Goal: Check status: Check status

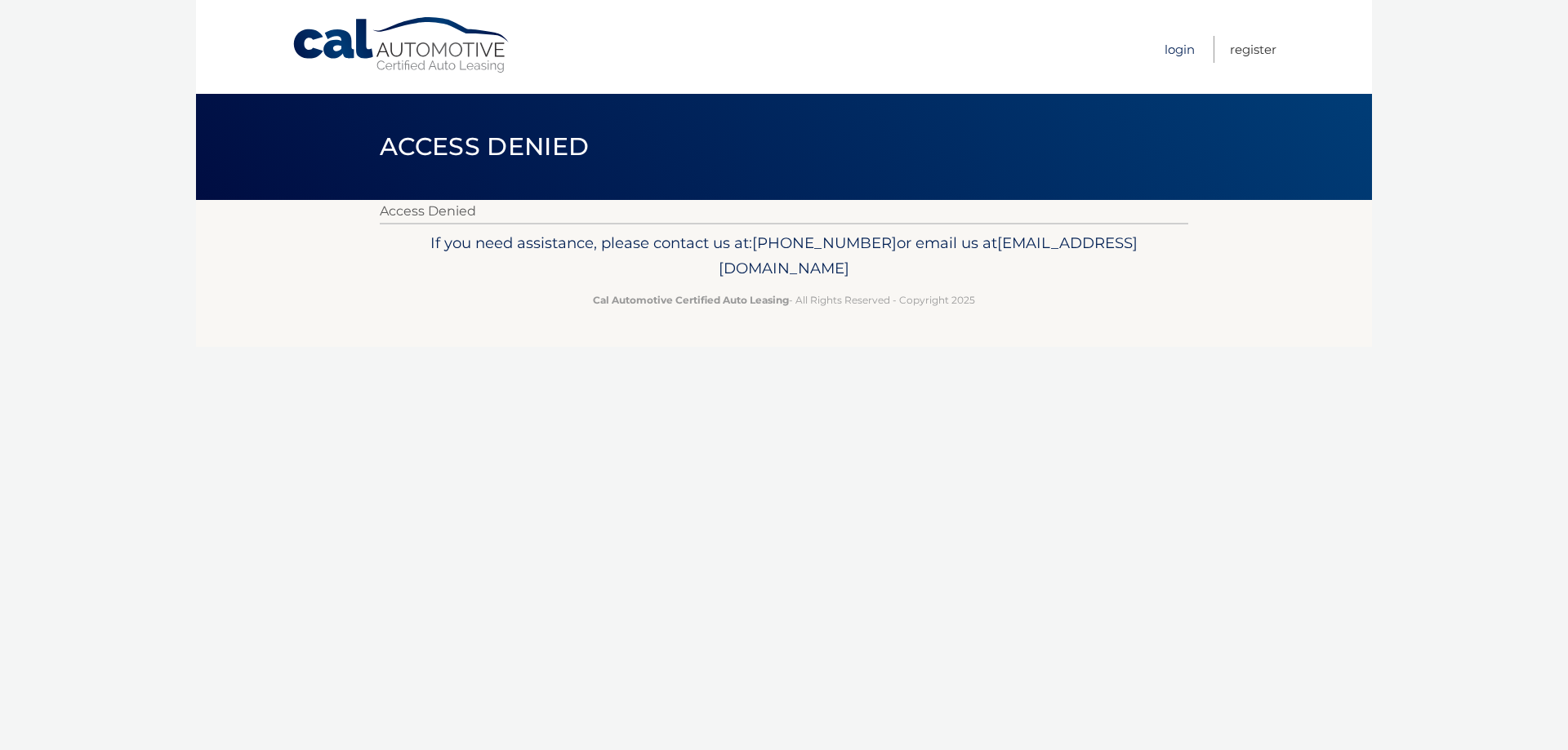
click at [1176, 43] on link "Login" at bounding box center [1179, 49] width 30 height 27
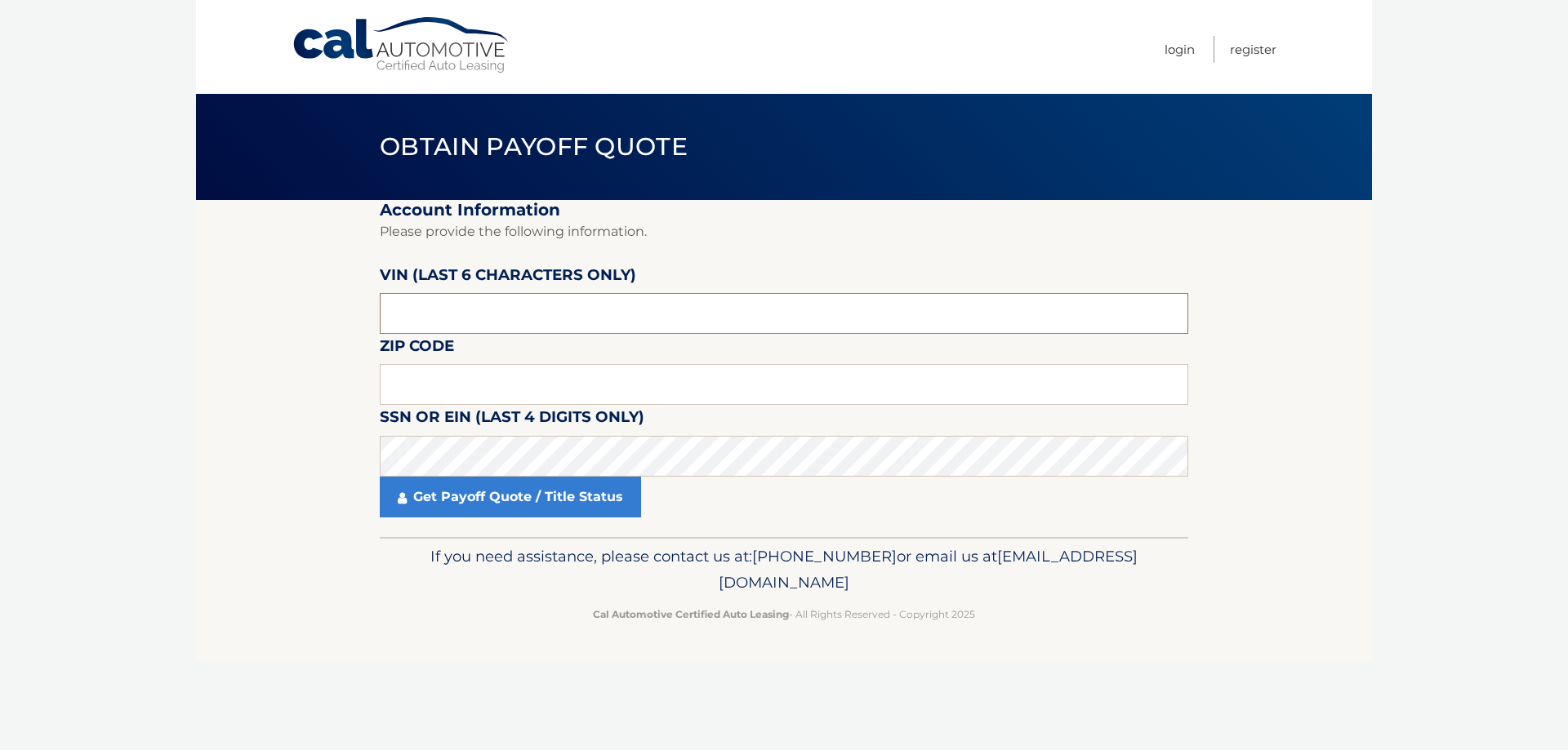
drag, startPoint x: 441, startPoint y: 306, endPoint x: 284, endPoint y: 310, distance: 157.1
click at [287, 311] on section "Account Information Please provide the following information. [PERSON_NAME] (la…" at bounding box center [784, 368] width 1176 height 337
type input "540471"
click at [426, 386] on input "text" at bounding box center [784, 384] width 808 height 41
type input "0"
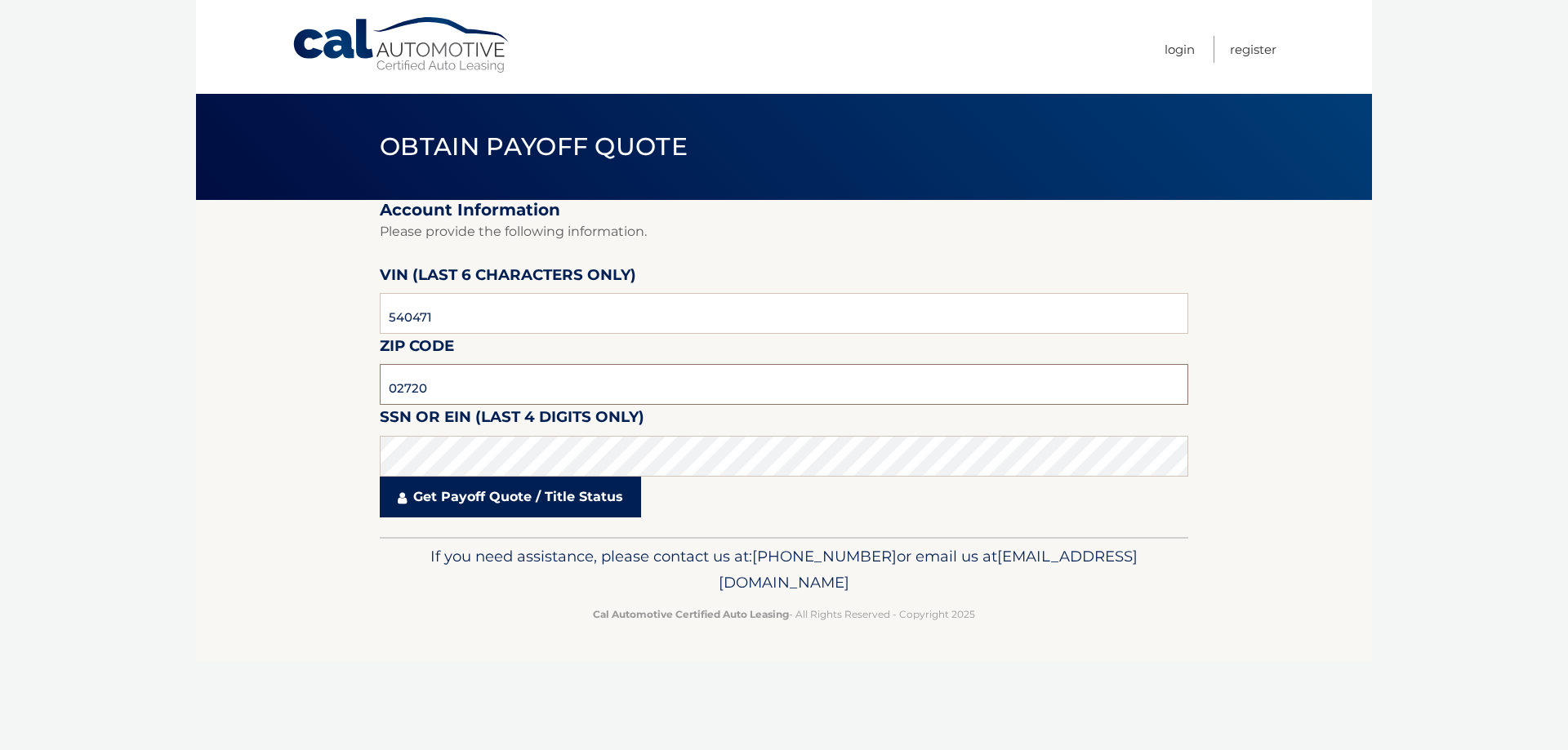
type input "02720"
click at [531, 491] on link "Get Payoff Quote / Title Status" at bounding box center [510, 496] width 261 height 41
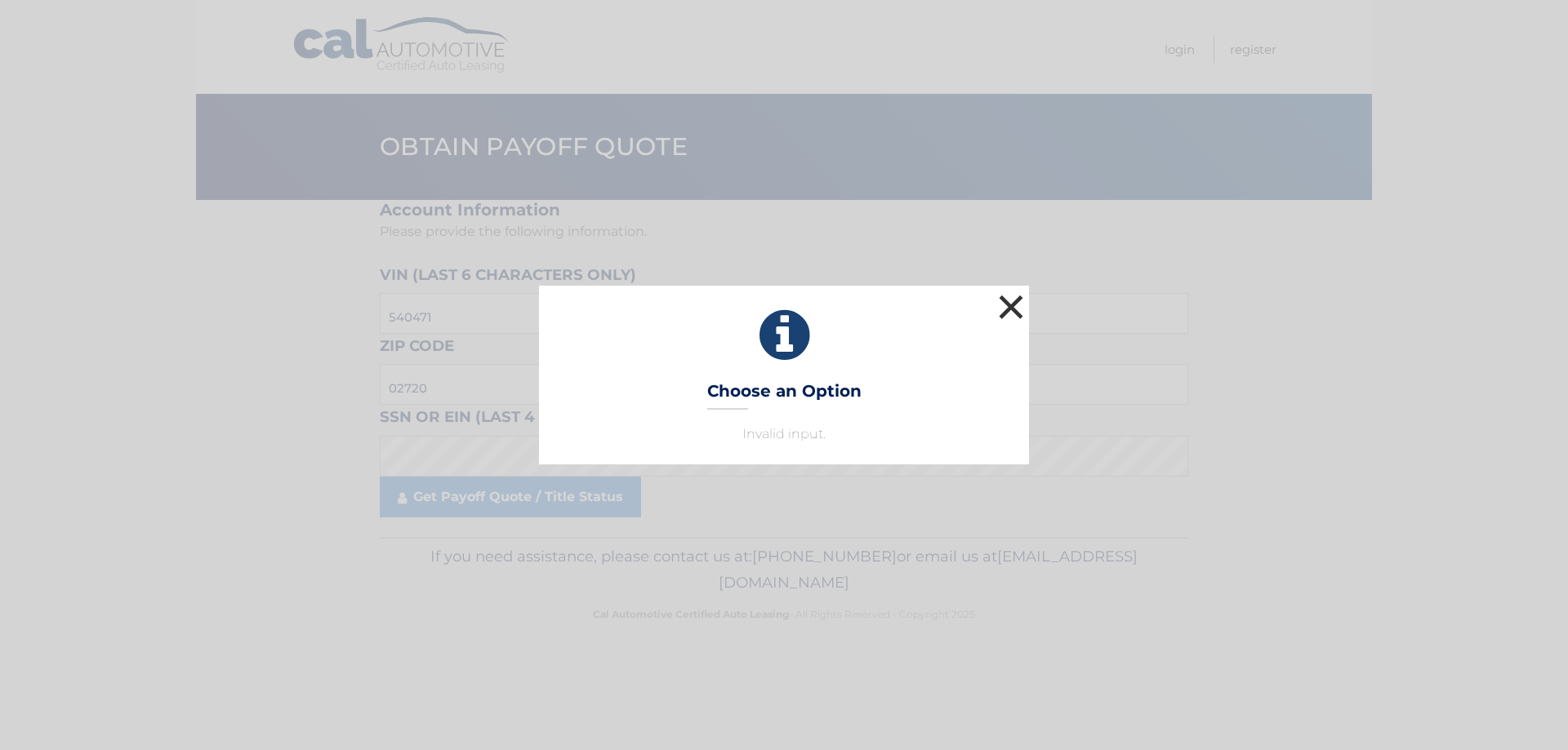
click at [1015, 302] on button "×" at bounding box center [1010, 307] width 32 height 32
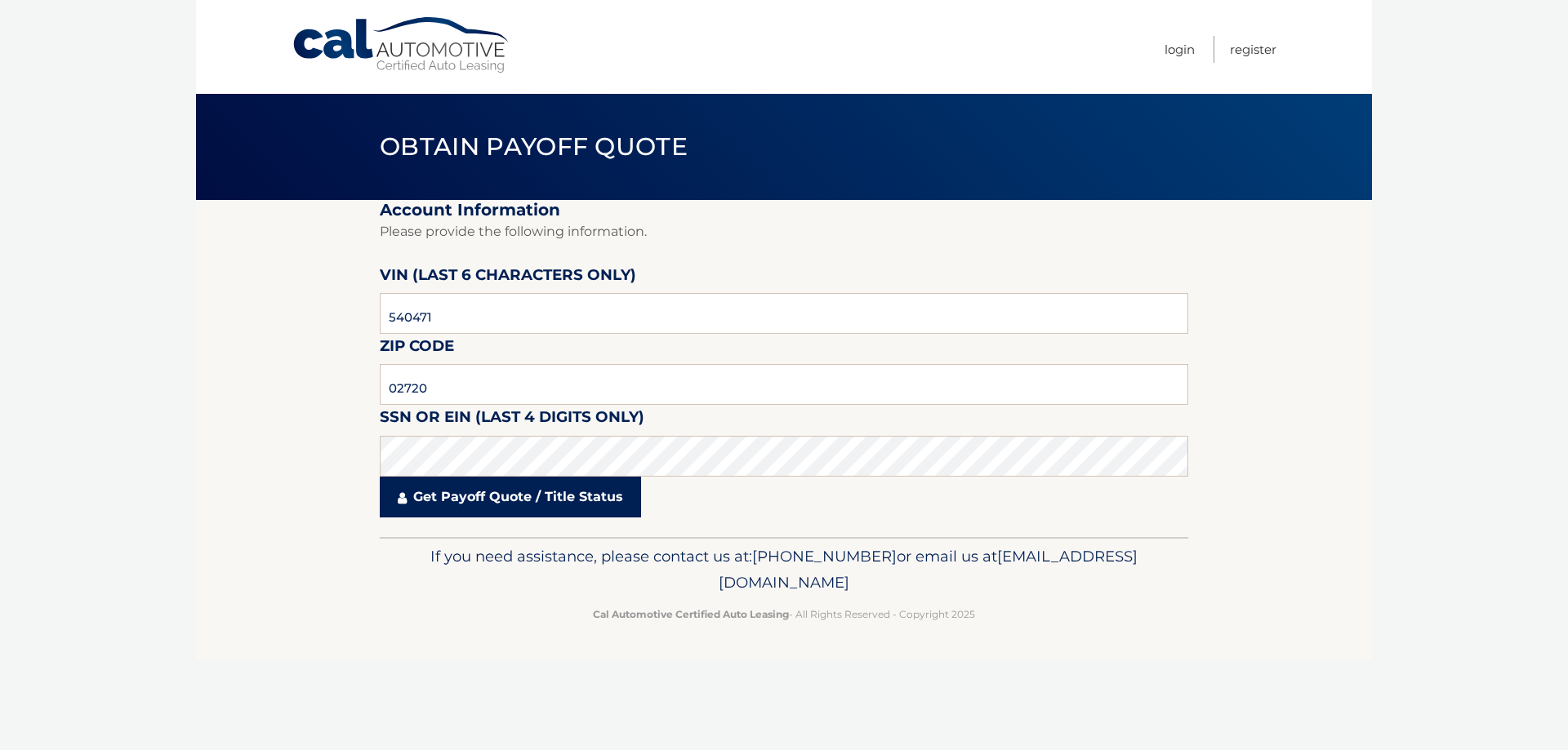
click at [517, 491] on link "Get Payoff Quote / Title Status" at bounding box center [510, 496] width 261 height 41
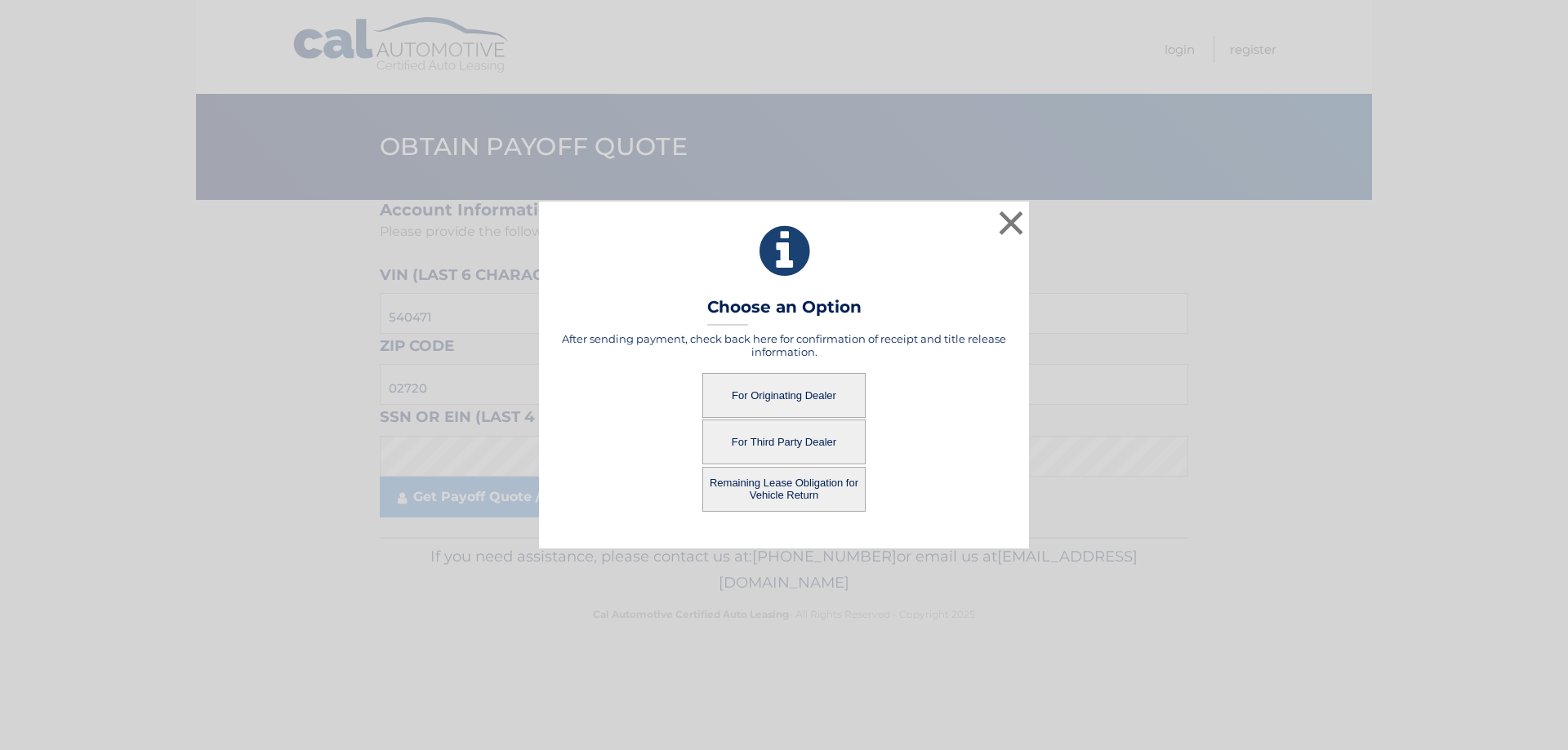
click at [806, 394] on button "For Originating Dealer" at bounding box center [784, 395] width 163 height 45
click at [774, 489] on button "Remaining Lease Obligation for Vehicle Return" at bounding box center [784, 489] width 163 height 45
click at [789, 487] on button "Remaining Lease Obligation for Vehicle Return" at bounding box center [784, 489] width 163 height 45
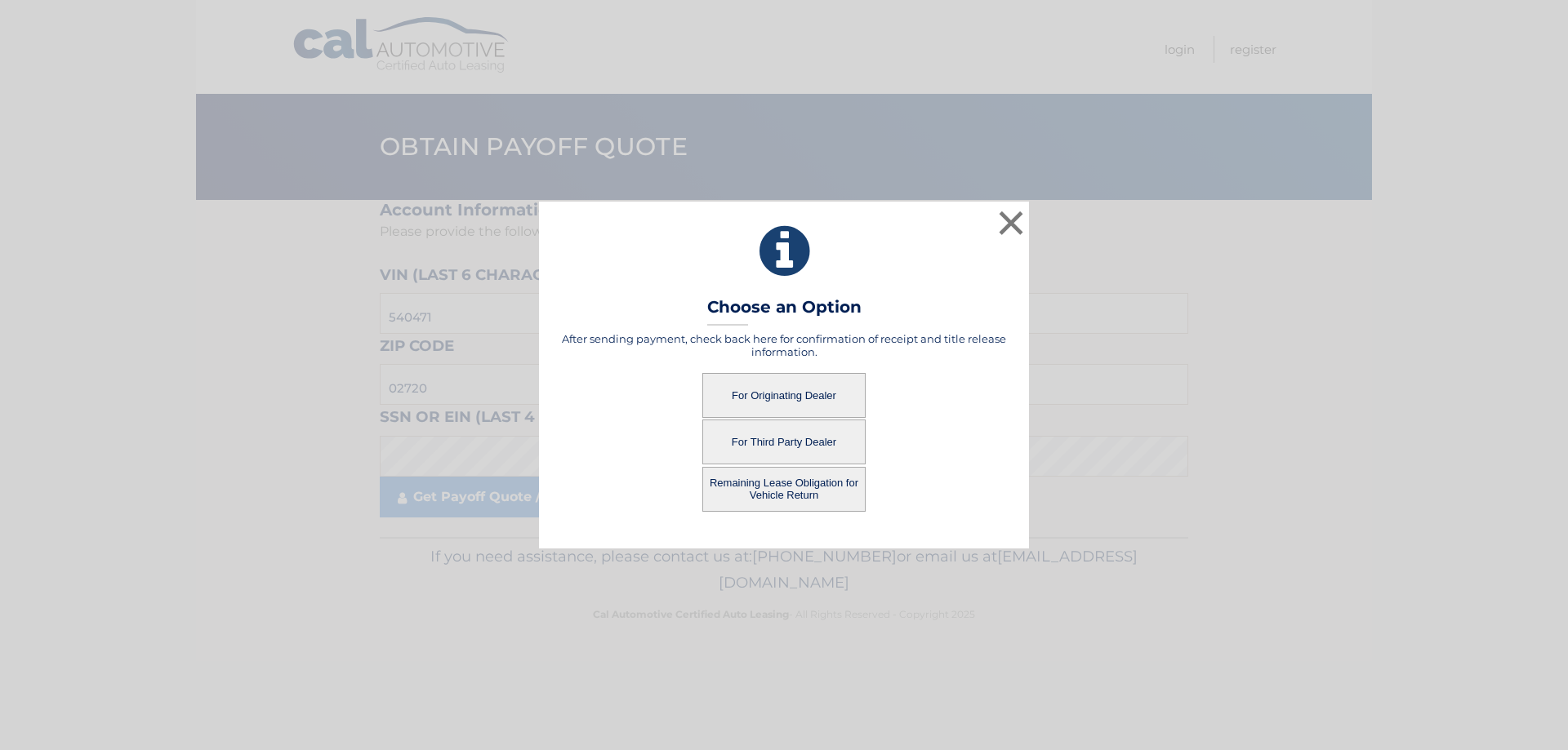
click at [789, 487] on button "Remaining Lease Obligation for Vehicle Return" at bounding box center [784, 489] width 163 height 45
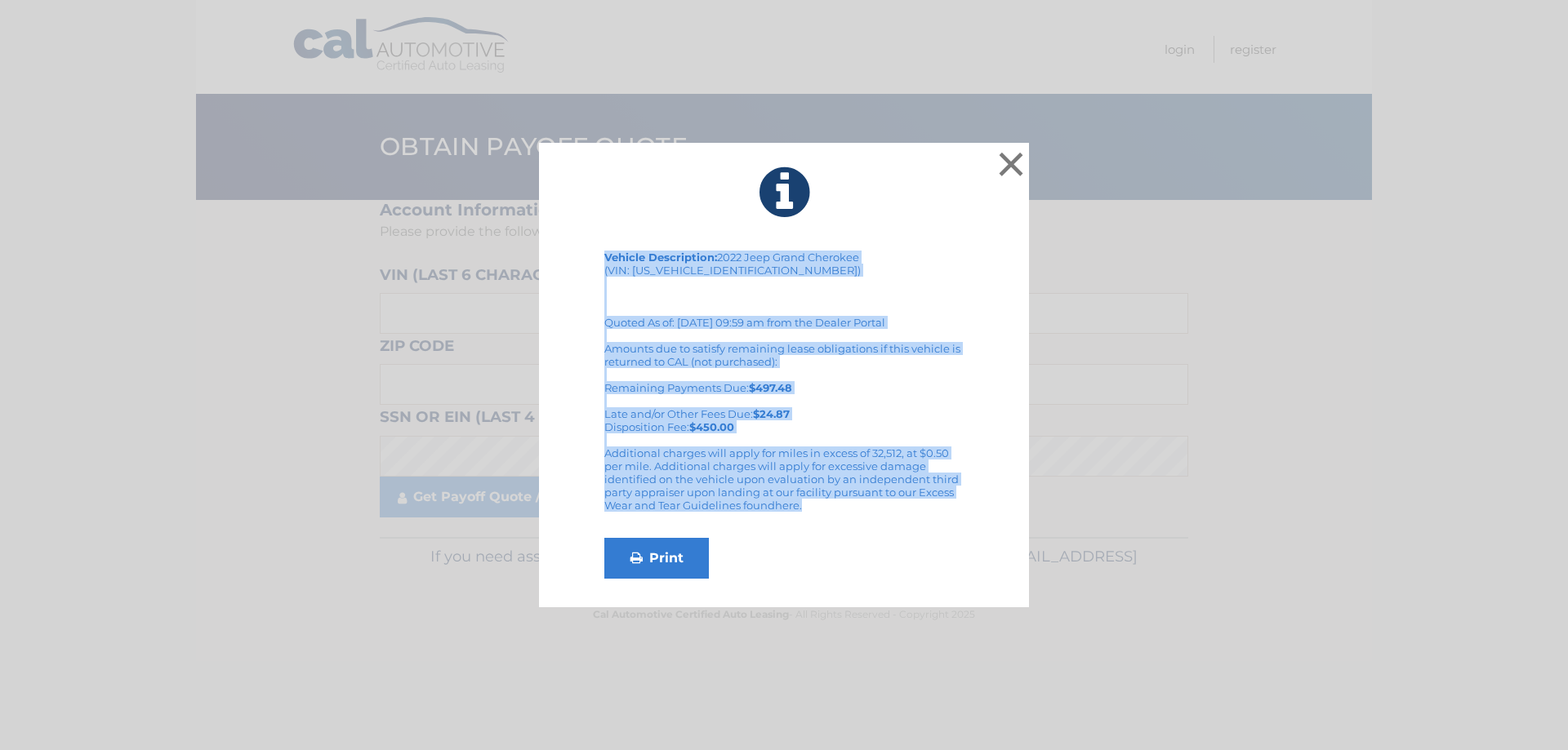
drag, startPoint x: 758, startPoint y: 496, endPoint x: 536, endPoint y: 241, distance: 338.1
click at [536, 241] on div "× Vehicle Description: 2022 Jeep Grand Cherokee (VIN: 1C4RJHBG0N8540471) Quoted…" at bounding box center [784, 375] width 1555 height 465
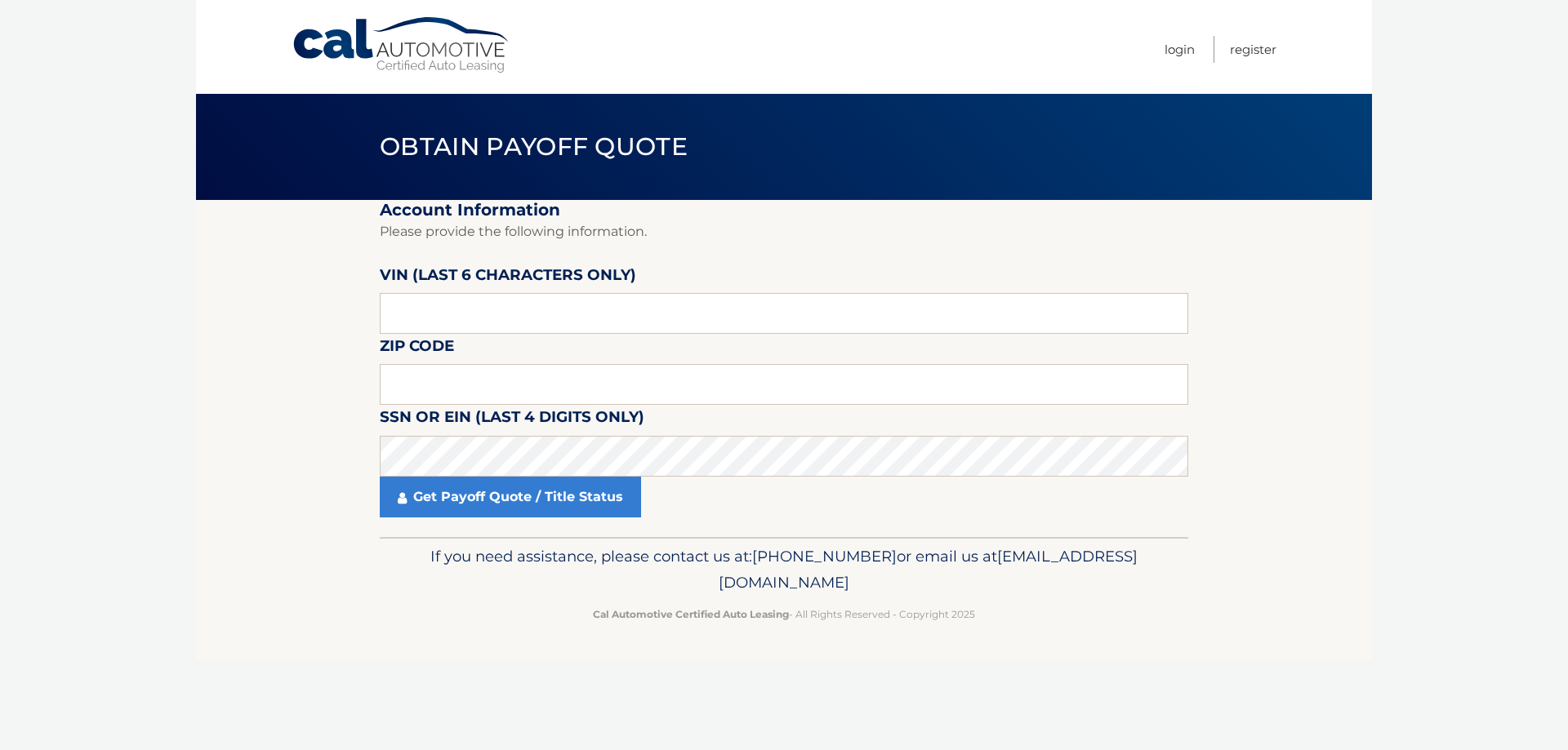
drag, startPoint x: 1324, startPoint y: 565, endPoint x: 1269, endPoint y: 574, distance: 55.7
click at [1324, 565] on footer "If you need assistance, please contact us at: 609-807-3200 or email us at Custo…" at bounding box center [784, 599] width 1176 height 124
click at [1062, 591] on p "If you need assistance, please contact us at: 609-807-3200 or email us at Custo…" at bounding box center [784, 569] width 787 height 52
click at [480, 308] on input "text" at bounding box center [784, 313] width 808 height 41
drag, startPoint x: 475, startPoint y: 308, endPoint x: 247, endPoint y: 306, distance: 228.0
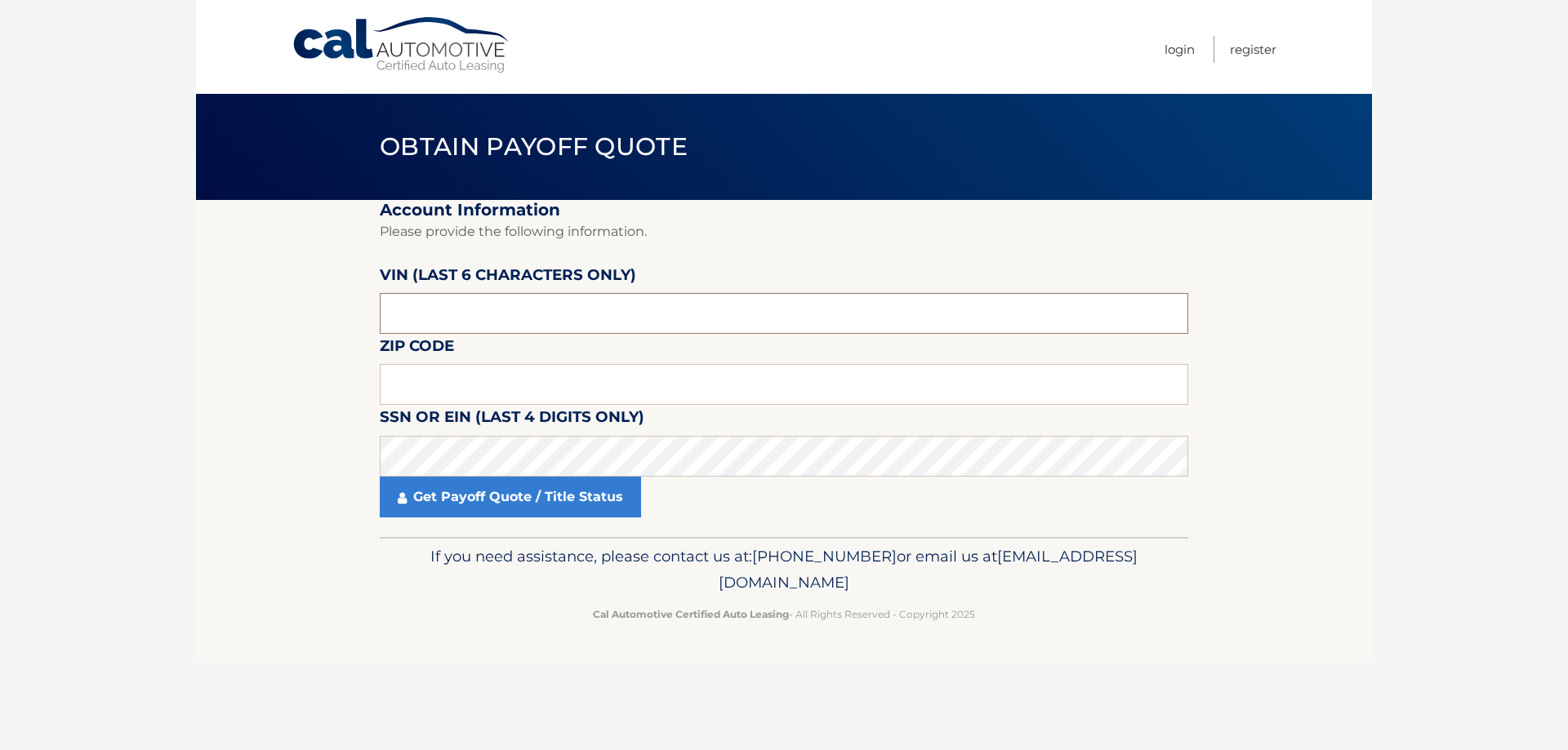
click at [248, 306] on section "Account Information Please provide the following information. VIN (last 6 chara…" at bounding box center [784, 368] width 1176 height 337
type input "540471"
click at [468, 385] on input "text" at bounding box center [784, 384] width 808 height 41
type input "02720"
click at [536, 489] on link "Get Payoff Quote / Title Status" at bounding box center [510, 496] width 261 height 41
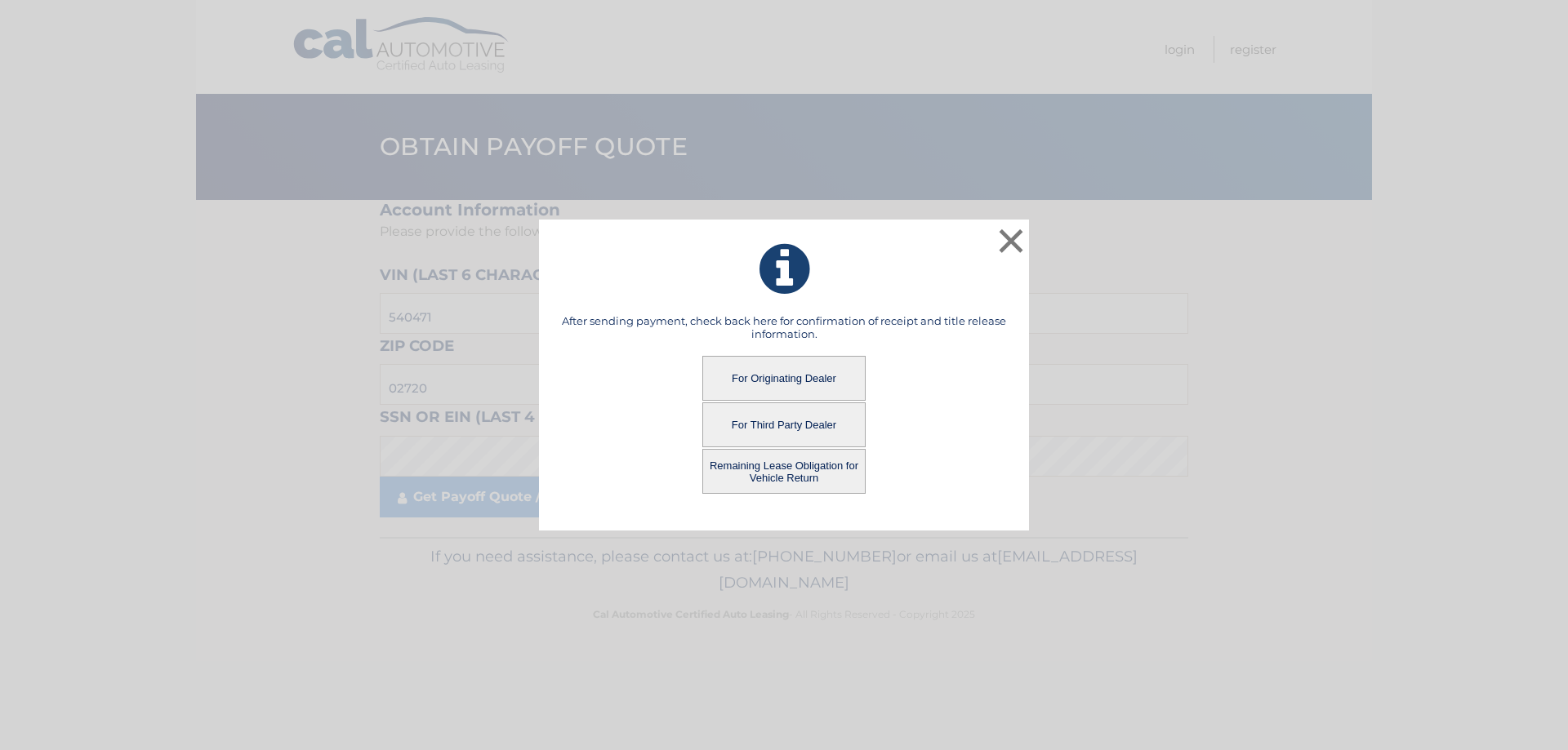
click at [781, 469] on button "Remaining Lease Obligation for Vehicle Return" at bounding box center [784, 472] width 163 height 45
click at [811, 471] on button "Remaining Lease Obligation for Vehicle Return" at bounding box center [784, 472] width 163 height 45
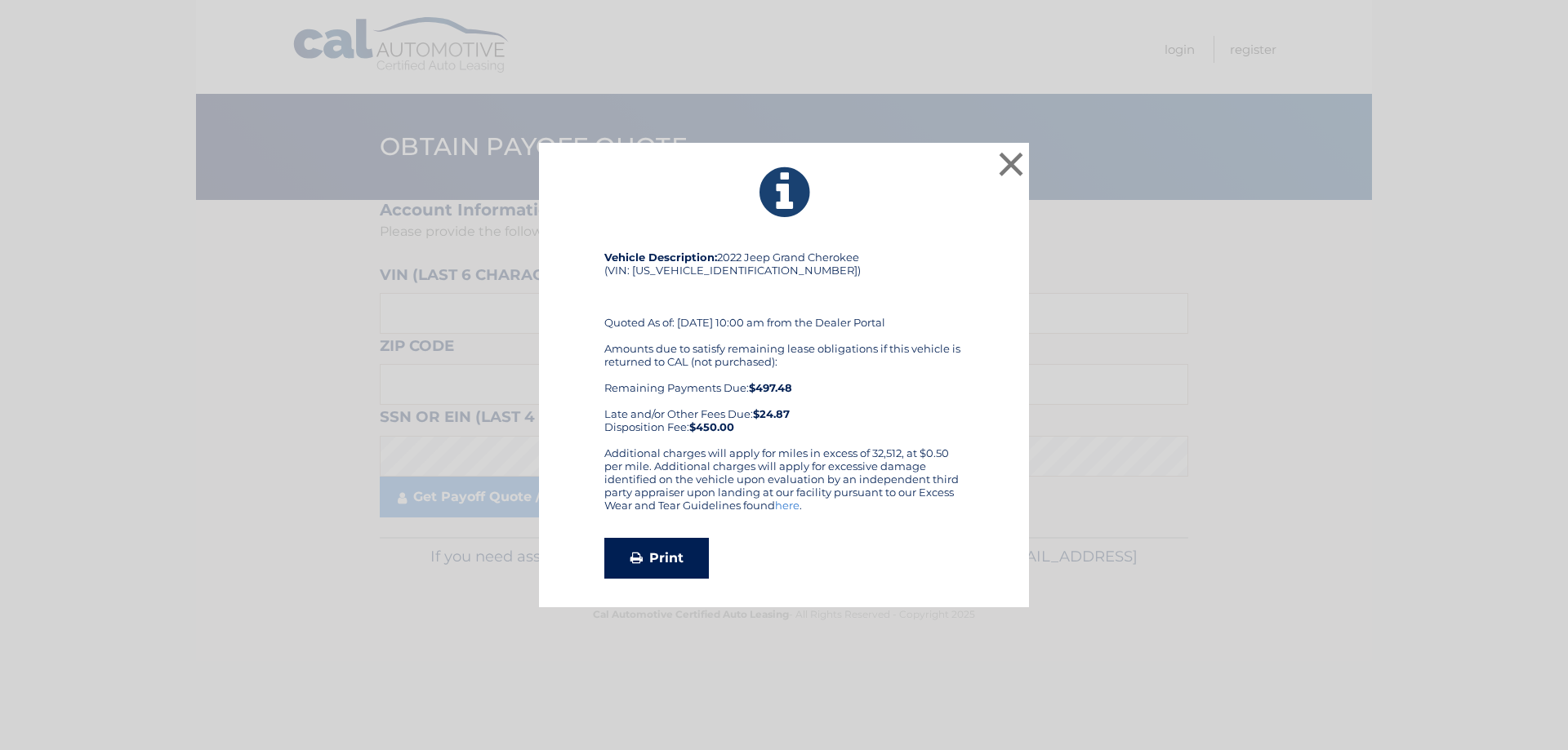
click at [664, 558] on link "Print" at bounding box center [657, 558] width 104 height 41
click at [1012, 159] on button "×" at bounding box center [1010, 163] width 32 height 32
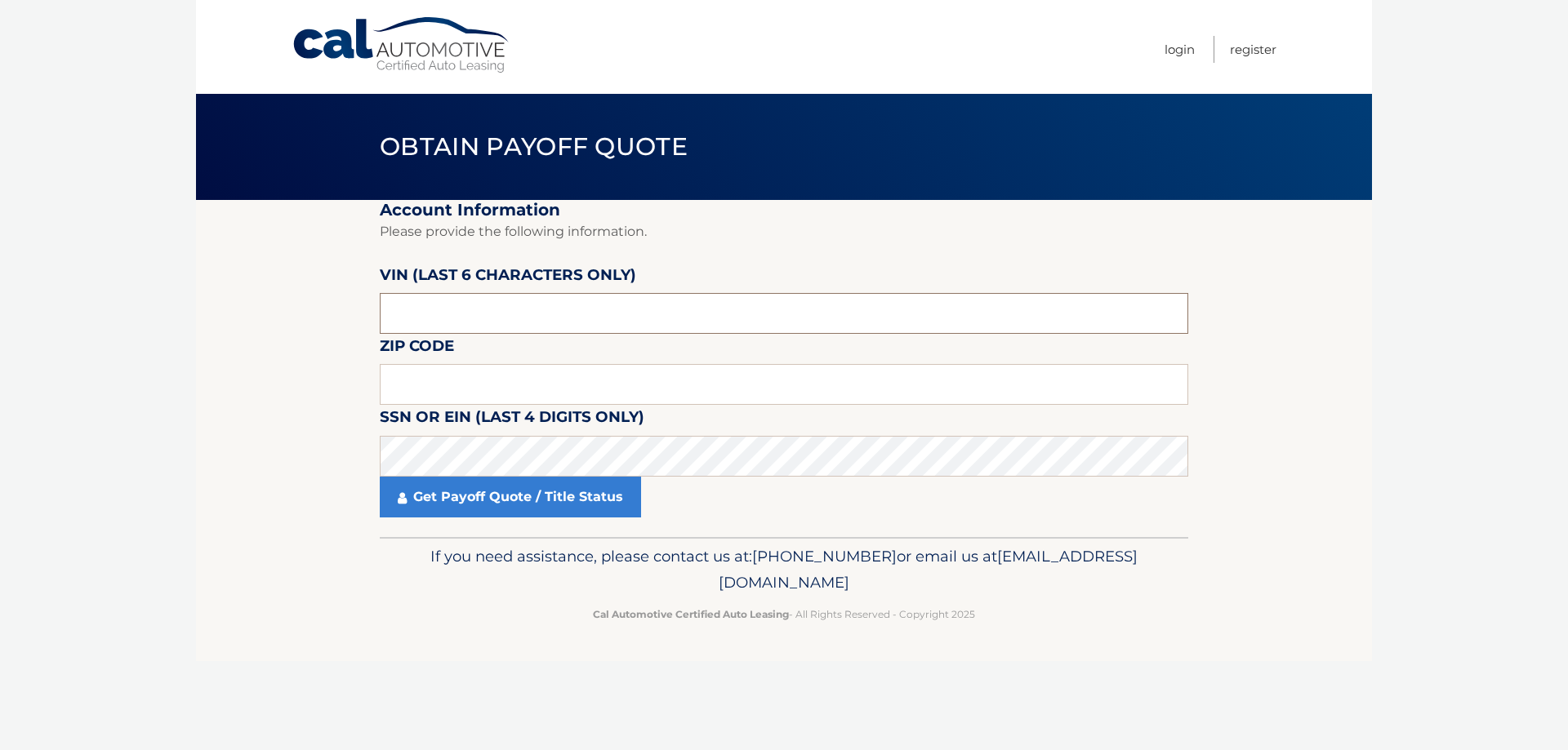
click at [421, 302] on input "text" at bounding box center [784, 313] width 808 height 41
drag, startPoint x: 385, startPoint y: 303, endPoint x: 207, endPoint y: 322, distance: 179.0
click at [260, 308] on section "Account Information Please provide the following information. [PERSON_NAME] (la…" at bounding box center [784, 368] width 1176 height 337
type input "540471"
click at [426, 383] on input "text" at bounding box center [784, 384] width 808 height 41
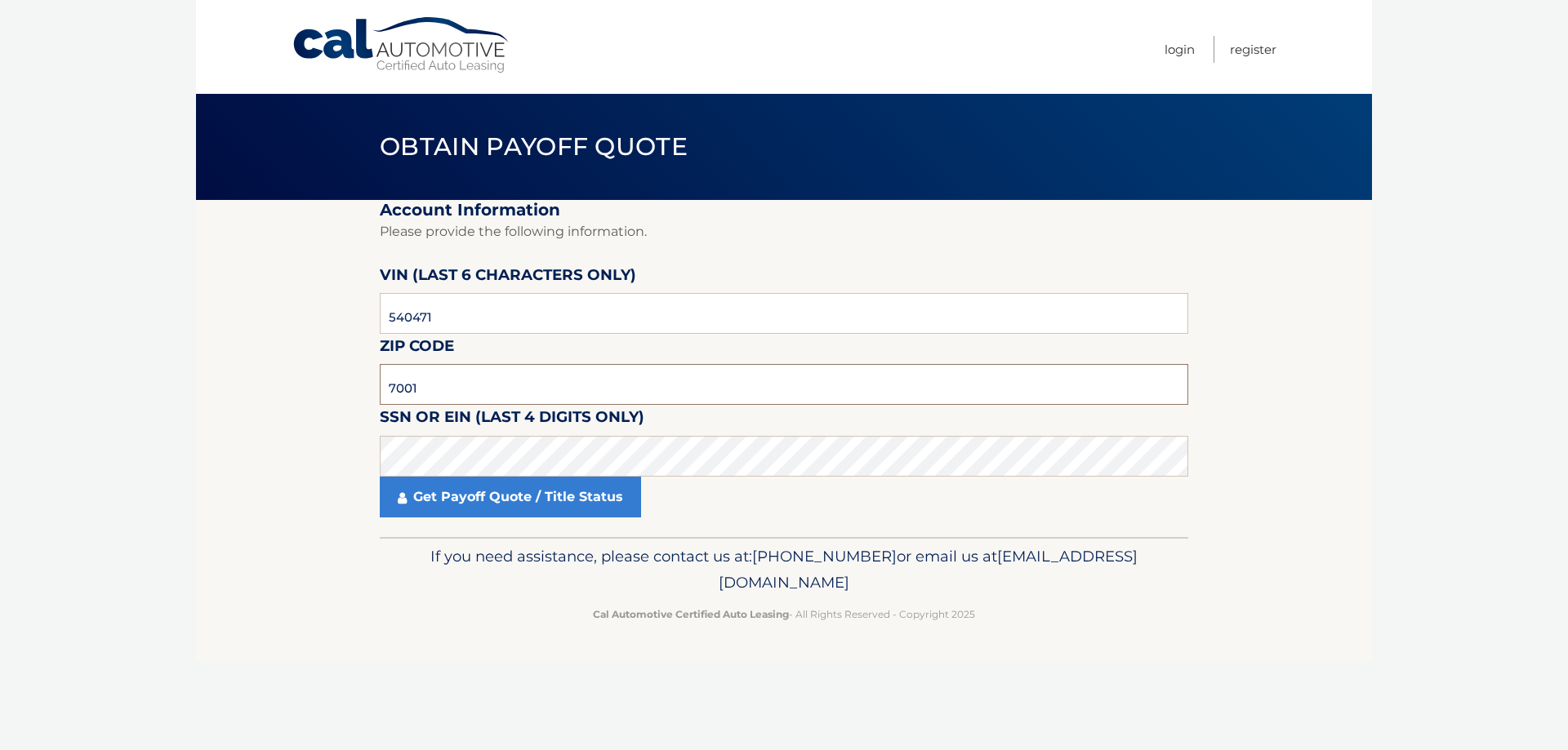
drag, startPoint x: 396, startPoint y: 380, endPoint x: 346, endPoint y: 374, distance: 50.4
click at [368, 375] on section "Account Information Please provide the following information. VIN (last 6 chara…" at bounding box center [784, 368] width 1176 height 337
type input "02720"
click at [508, 509] on link "Get Payoff Quote / Title Status" at bounding box center [510, 496] width 261 height 41
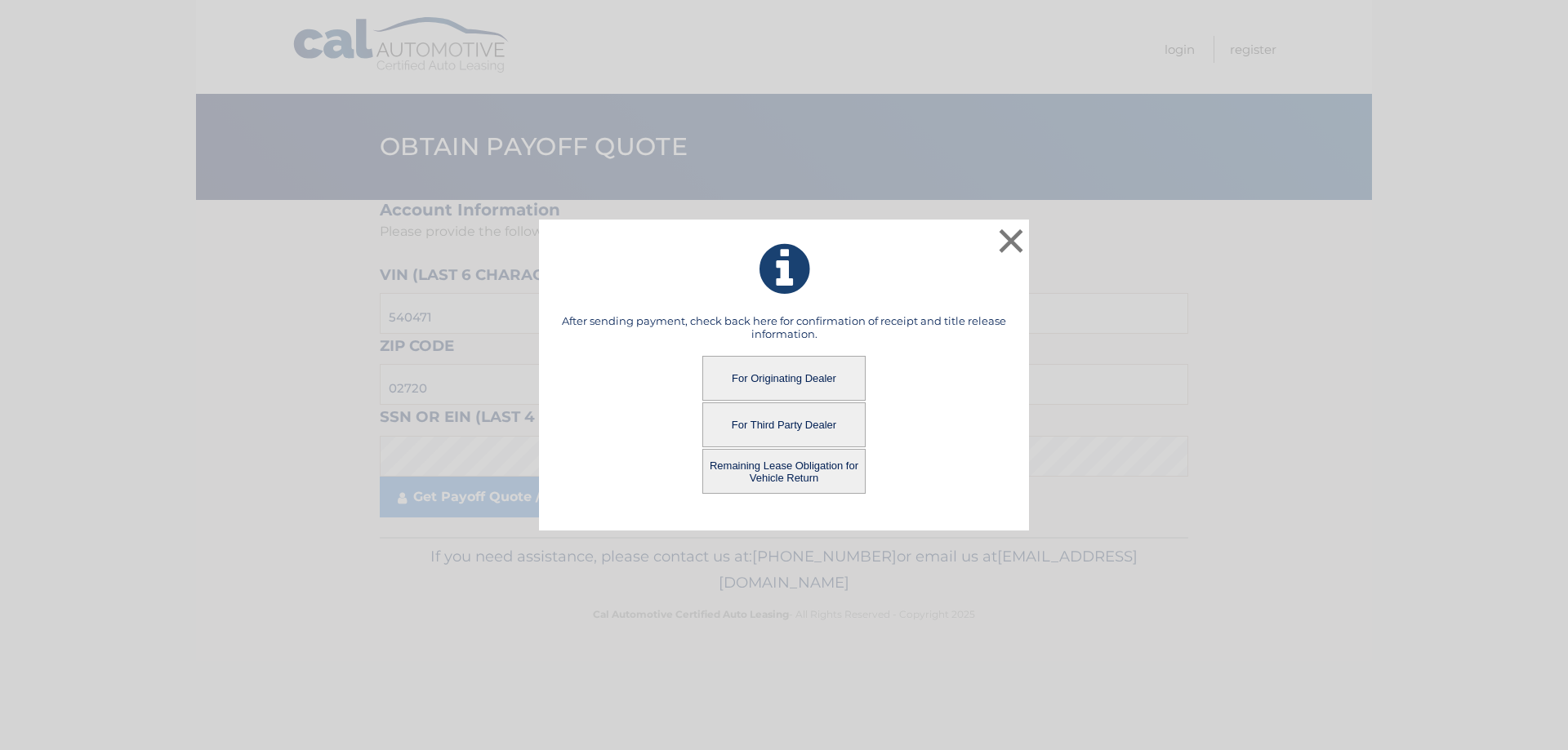
click at [793, 375] on button "For Originating Dealer" at bounding box center [784, 378] width 163 height 45
click at [804, 382] on button "For Originating Dealer" at bounding box center [784, 378] width 163 height 45
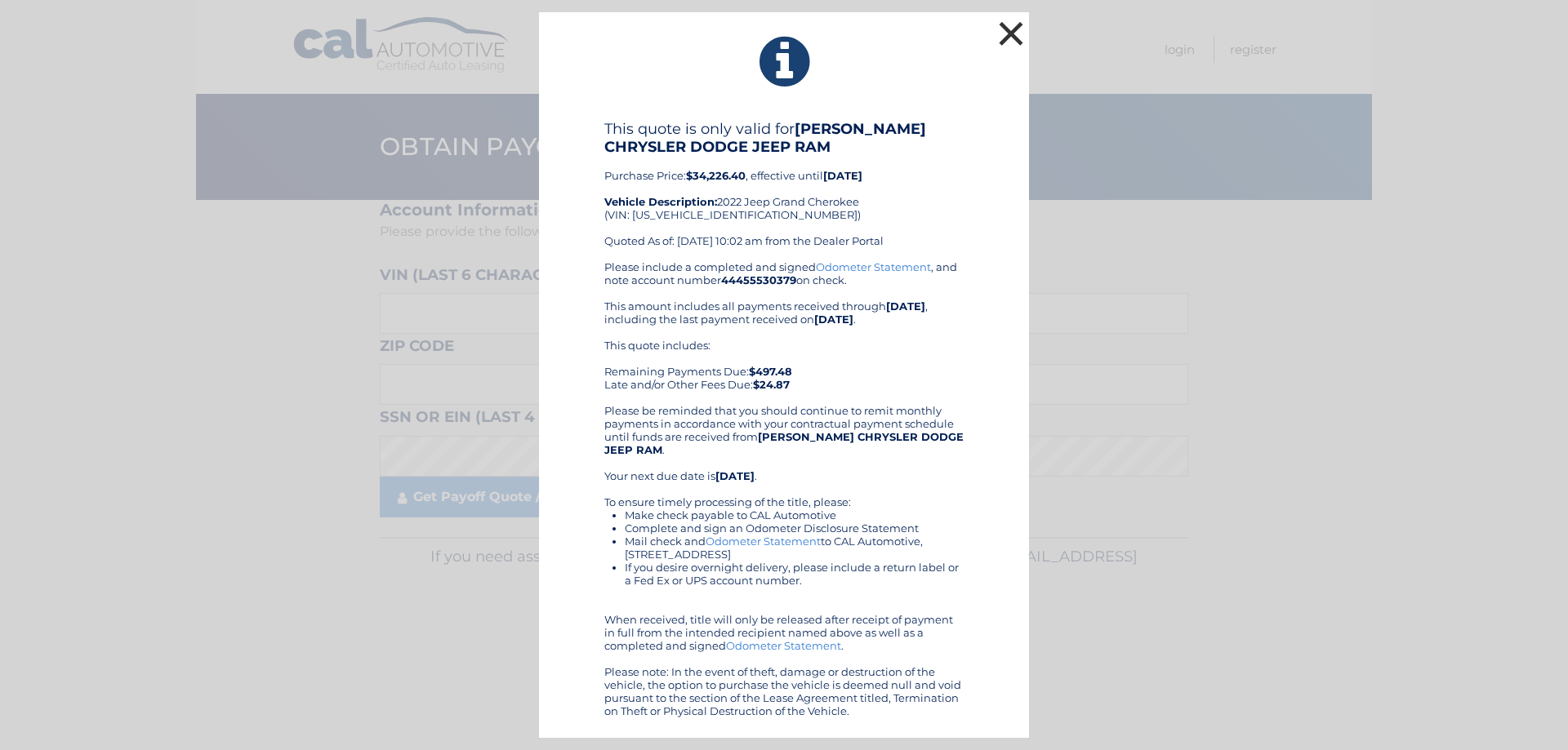
click at [999, 34] on button "×" at bounding box center [1010, 33] width 32 height 32
